Goal: Check status: Check status

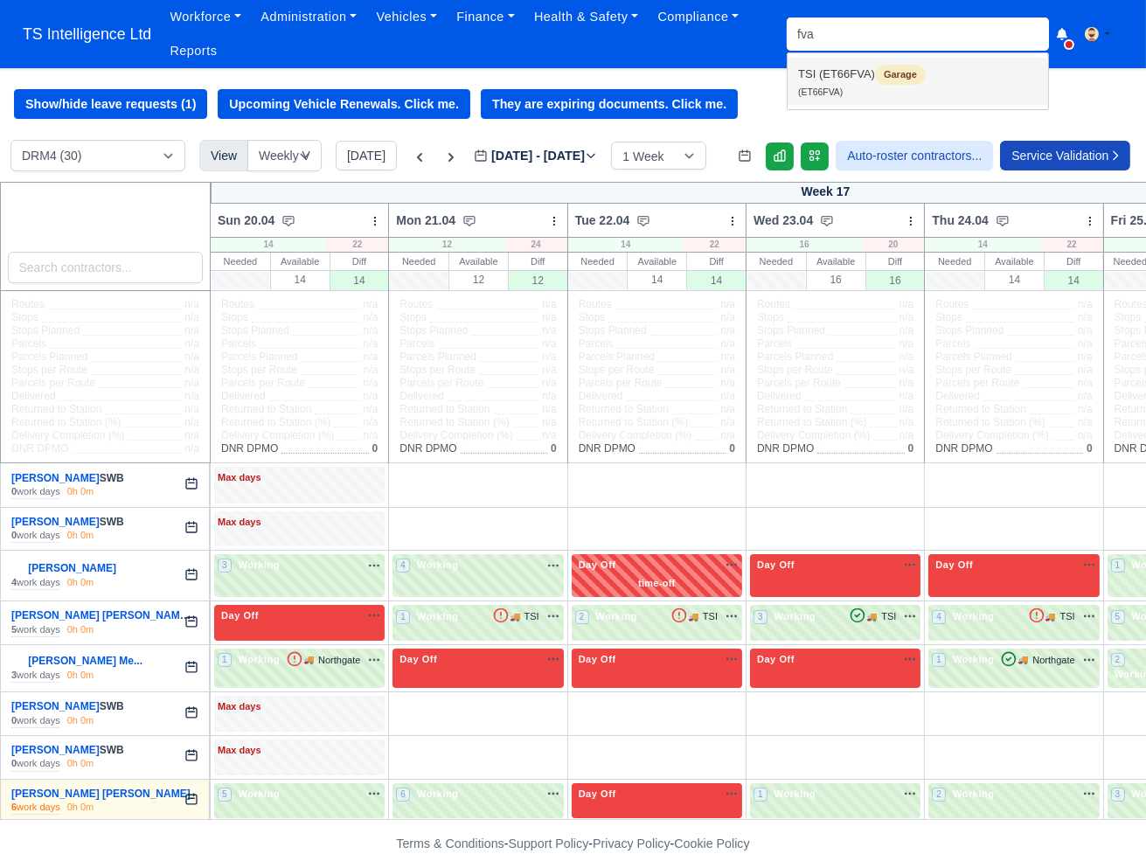
click at [892, 75] on span "Garage" at bounding box center [900, 75] width 51 height 20
type input "ET66FVA"
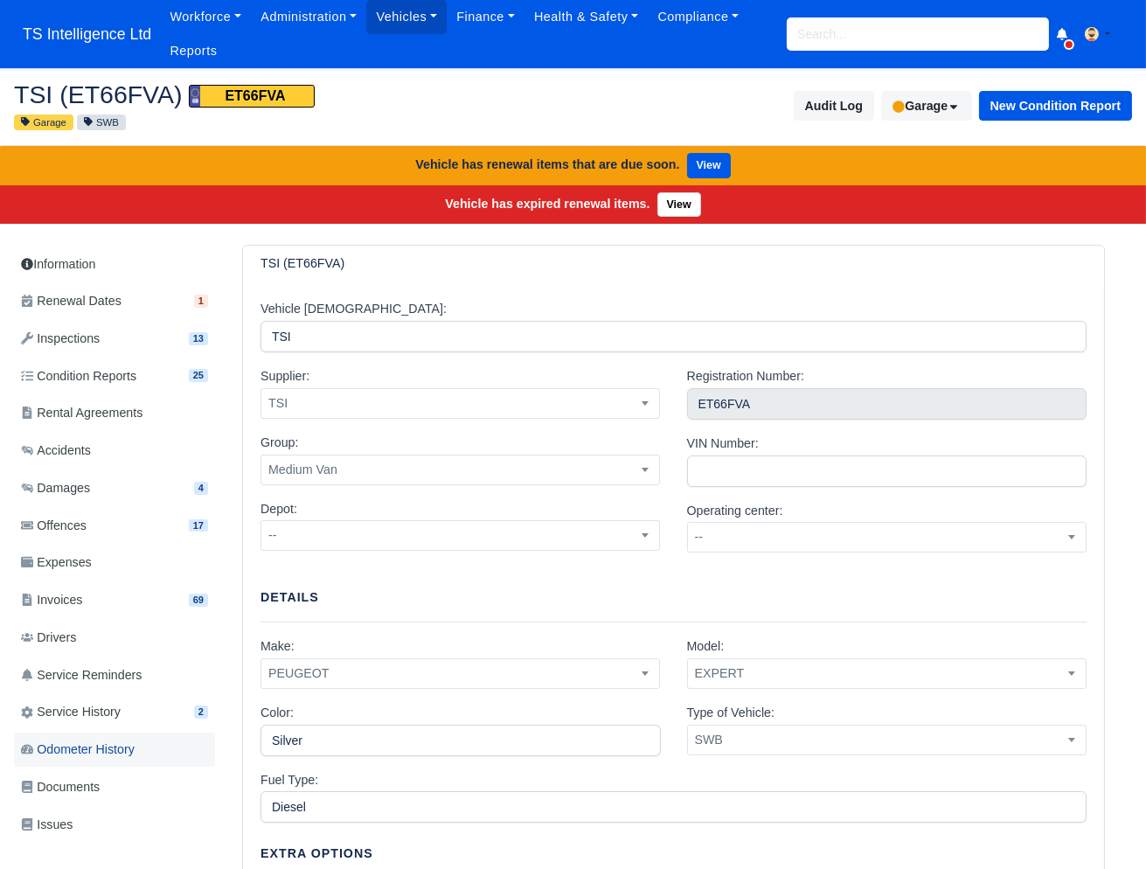
click at [90, 759] on span "Odometer History" at bounding box center [78, 750] width 114 height 20
